Goal: Find specific page/section: Find specific page/section

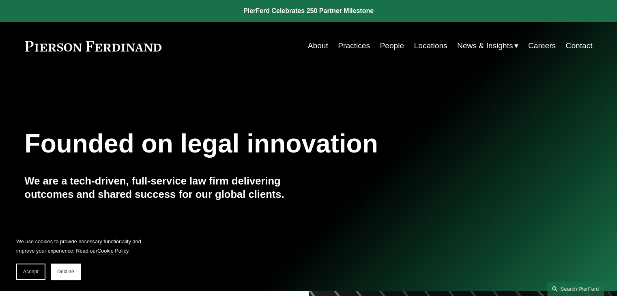
click at [312, 47] on link "About" at bounding box center [318, 45] width 20 height 15
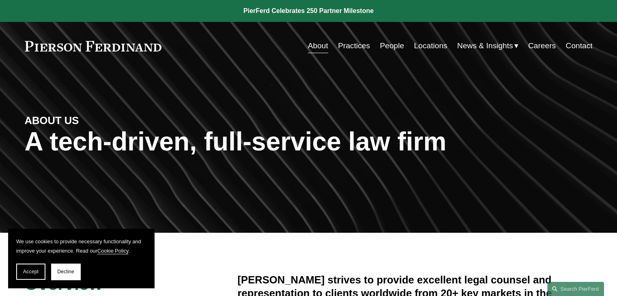
click at [380, 47] on link "People" at bounding box center [392, 45] width 24 height 15
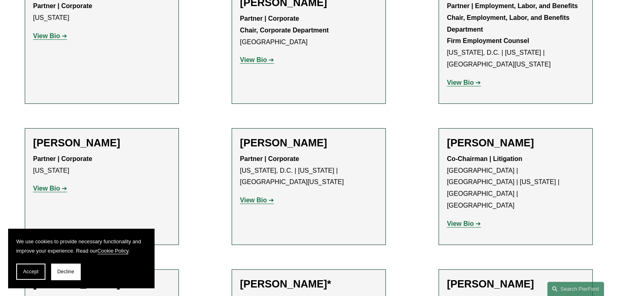
scroll to position [3328, 0]
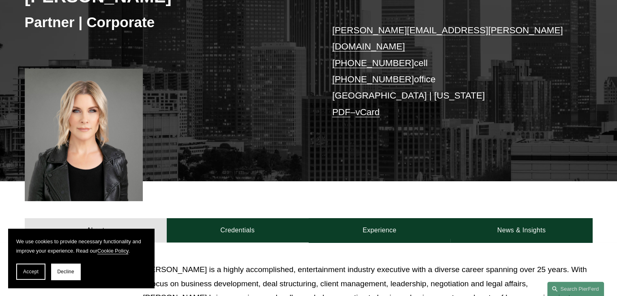
scroll to position [122, 0]
